Goal: Task Accomplishment & Management: Manage account settings

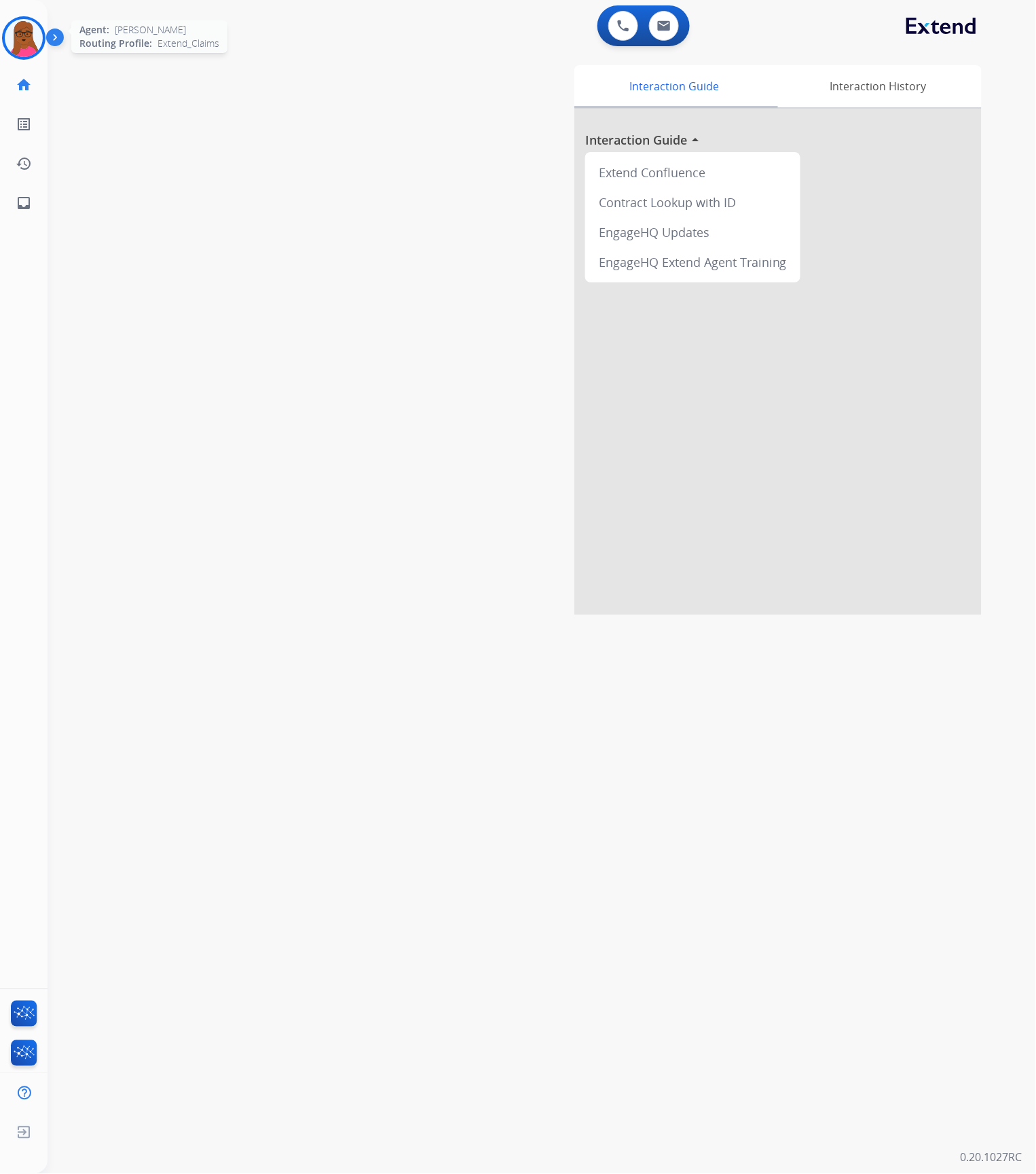
click at [22, 38] on img at bounding box center [23, 38] width 38 height 38
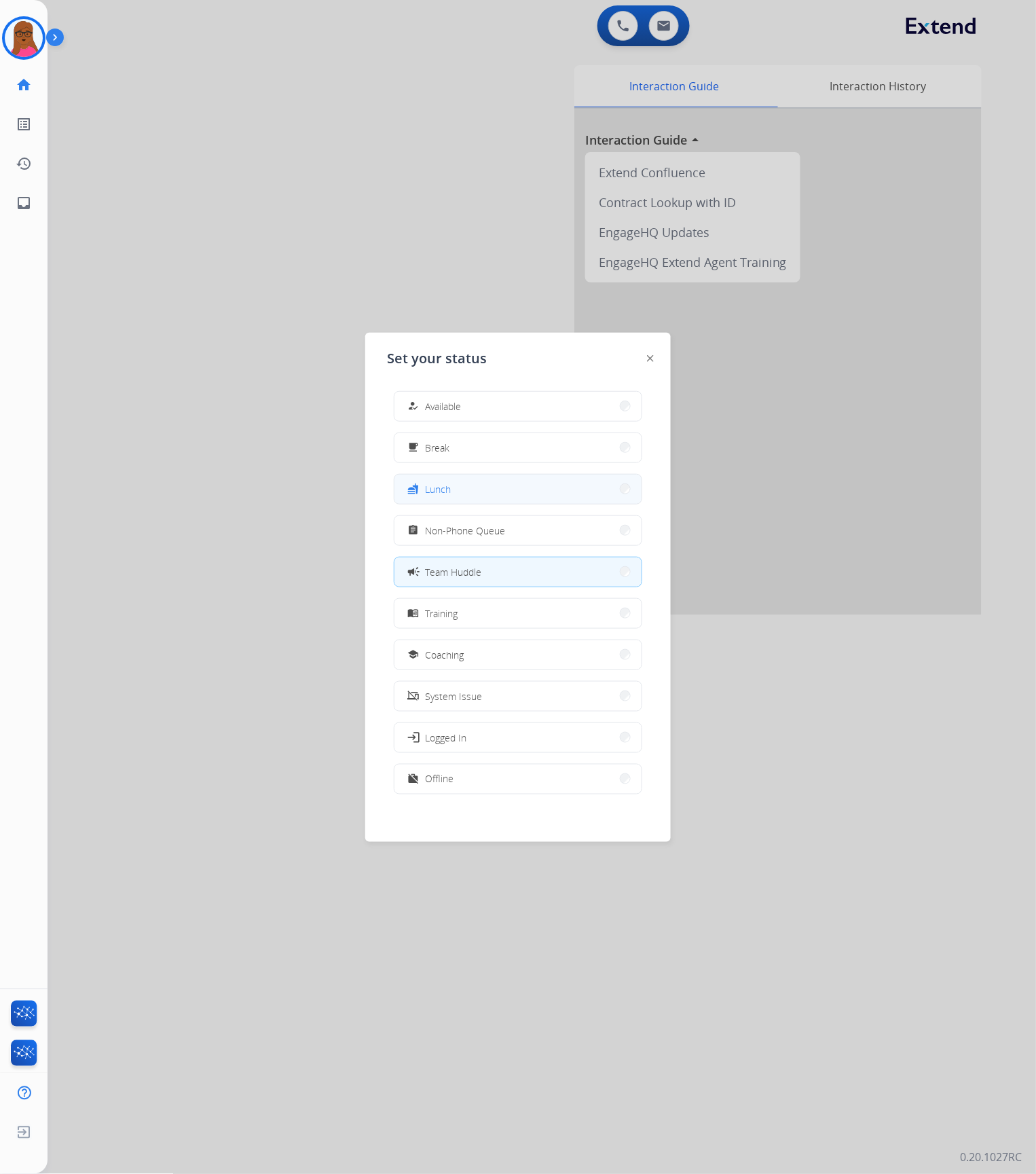
click at [463, 484] on button "fastfood Lunch" at bounding box center [518, 489] width 247 height 29
